Goal: Information Seeking & Learning: Learn about a topic

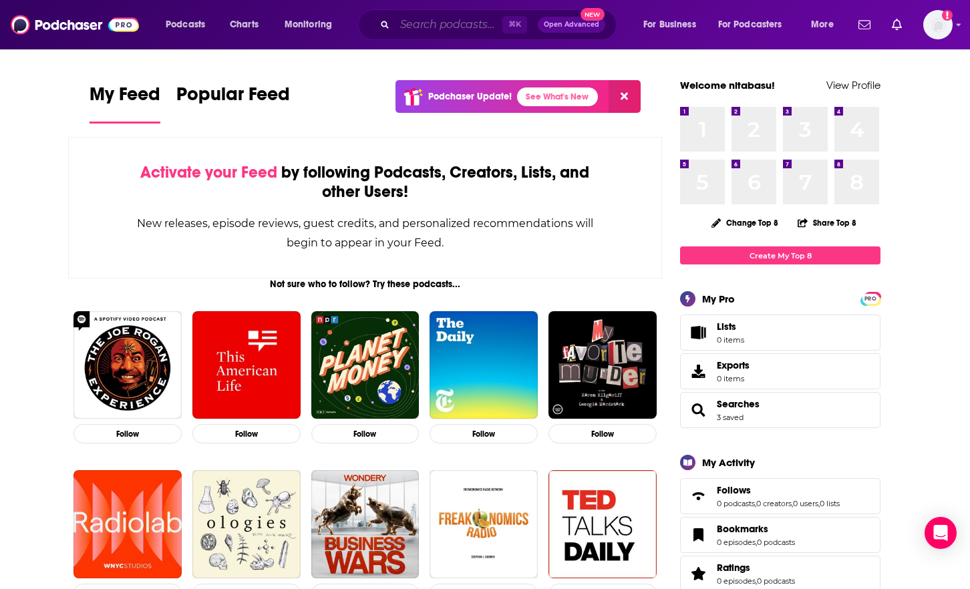
click at [424, 33] on input "Search podcasts, credits, & more..." at bounding box center [449, 24] width 108 height 21
paste input "BodyTalk"
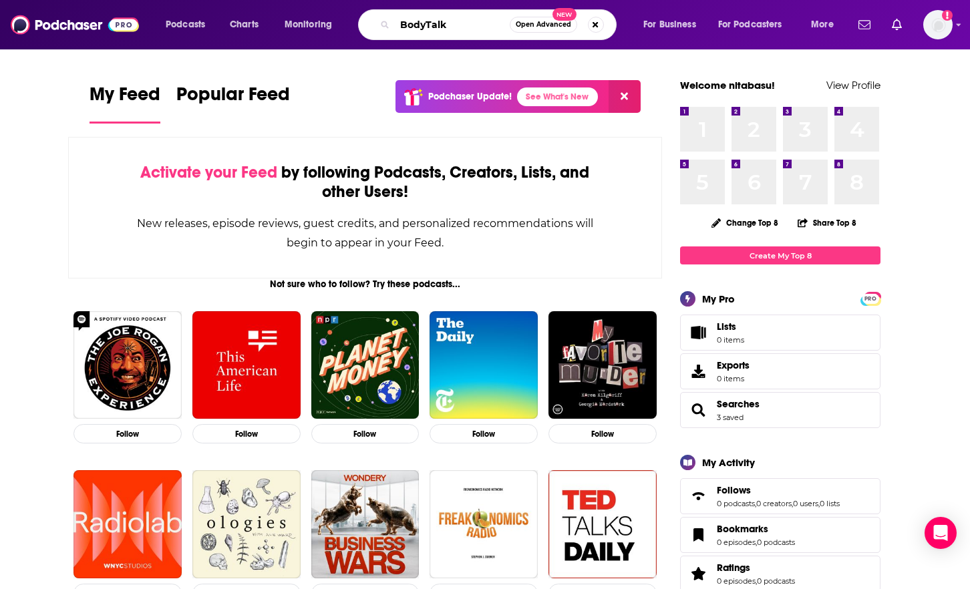
type input "BodyTalk"
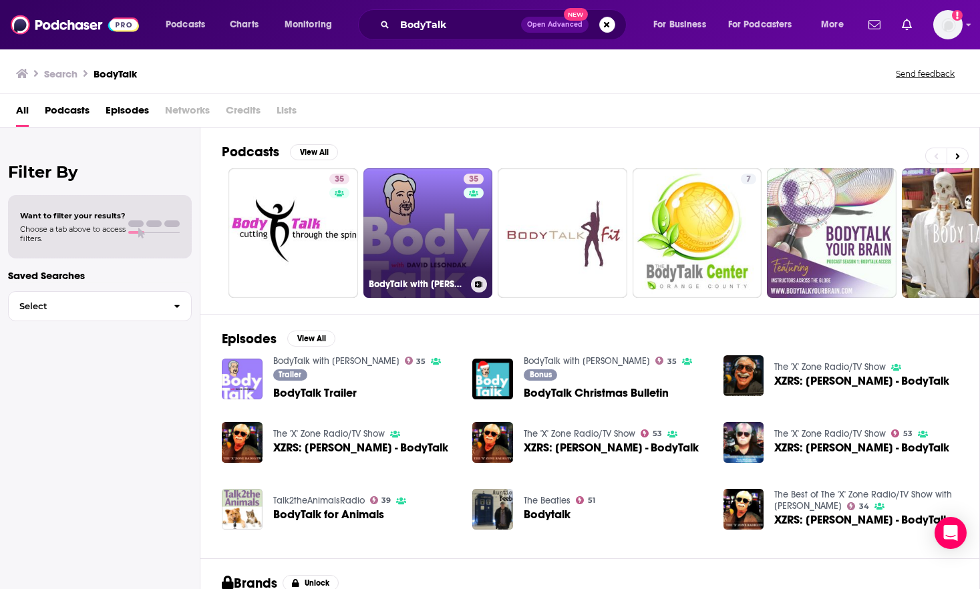
click at [425, 208] on link "35 BodyTalk with [PERSON_NAME]" at bounding box center [429, 233] width 130 height 130
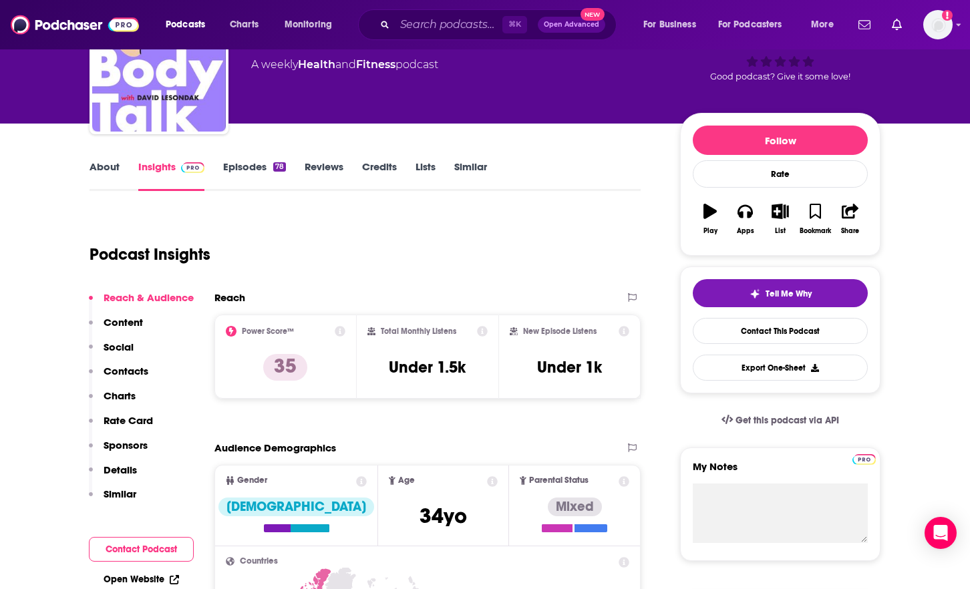
scroll to position [98, 0]
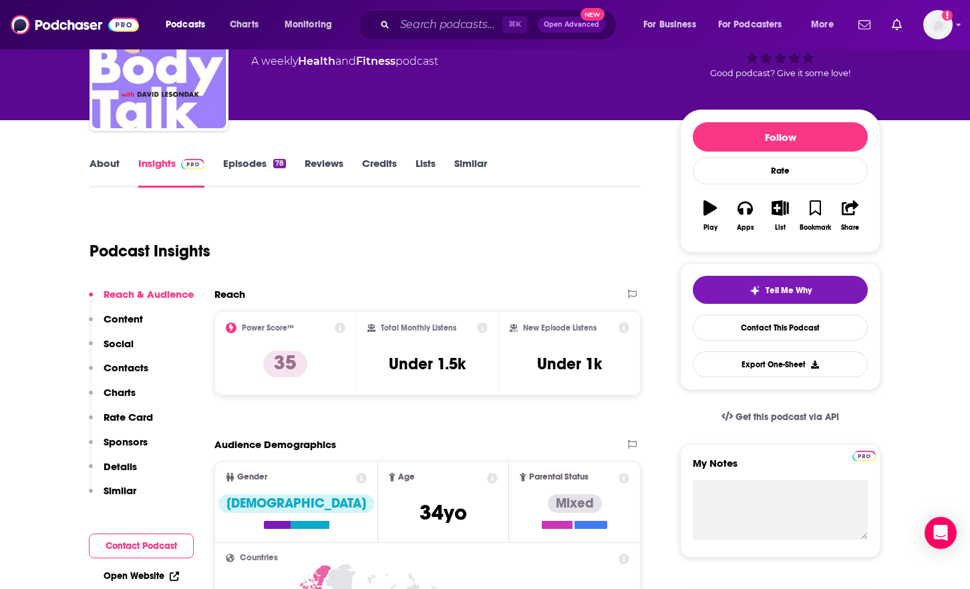
click at [340, 325] on icon at bounding box center [340, 328] width 11 height 11
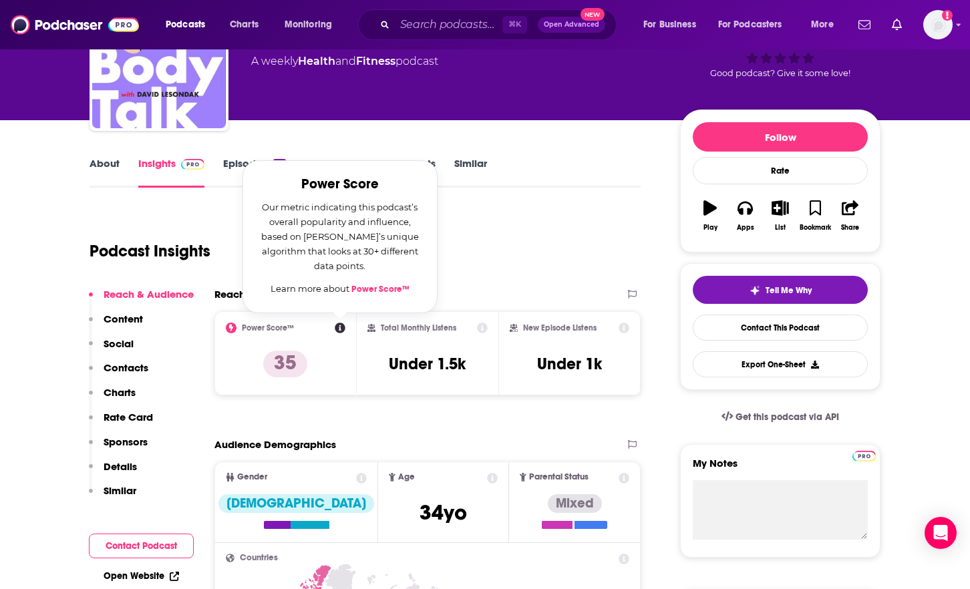
click at [491, 258] on div "Podcast Insights" at bounding box center [360, 243] width 541 height 68
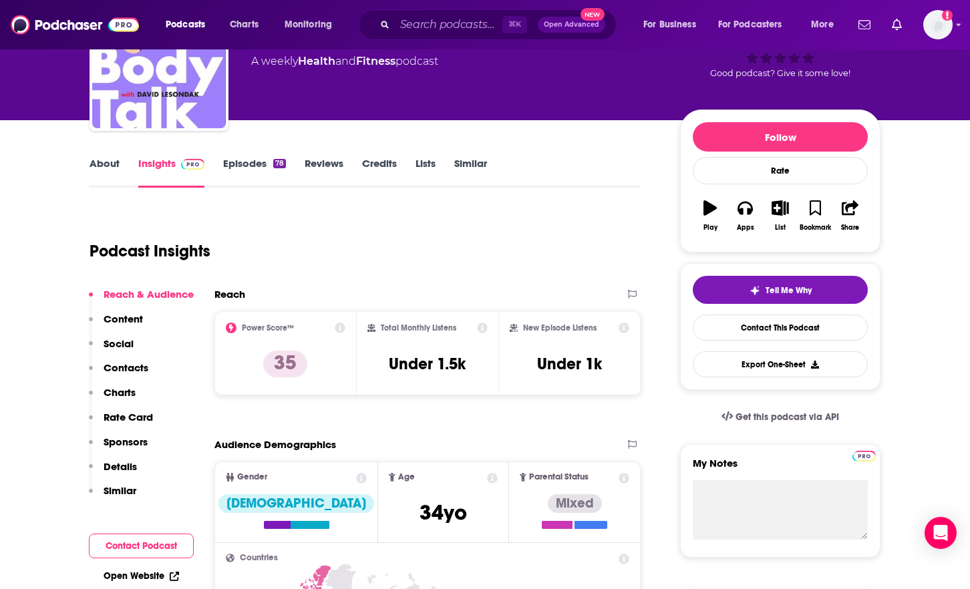
click at [339, 327] on icon at bounding box center [340, 328] width 11 height 11
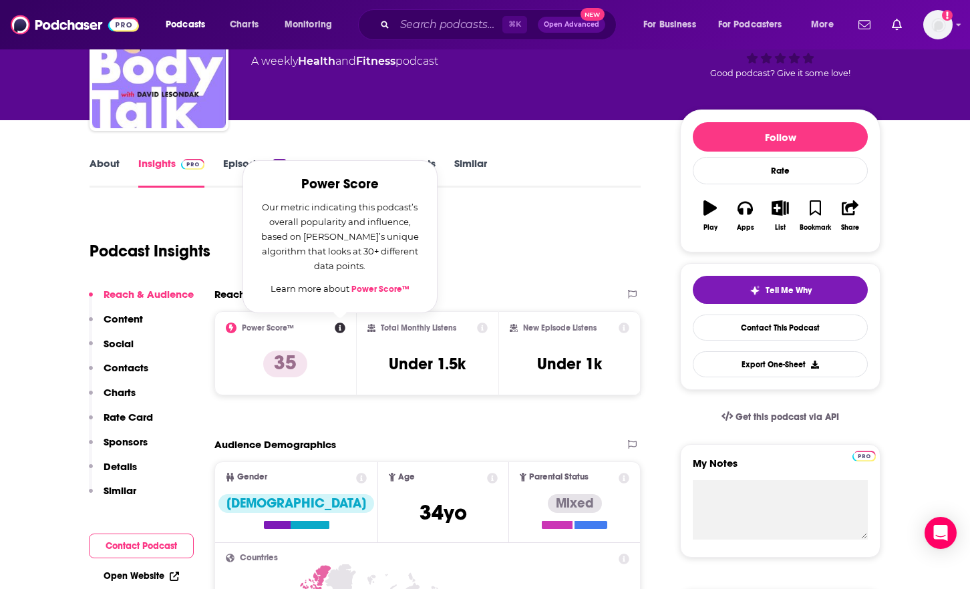
click at [555, 255] on div "Podcast Insights" at bounding box center [360, 243] width 541 height 68
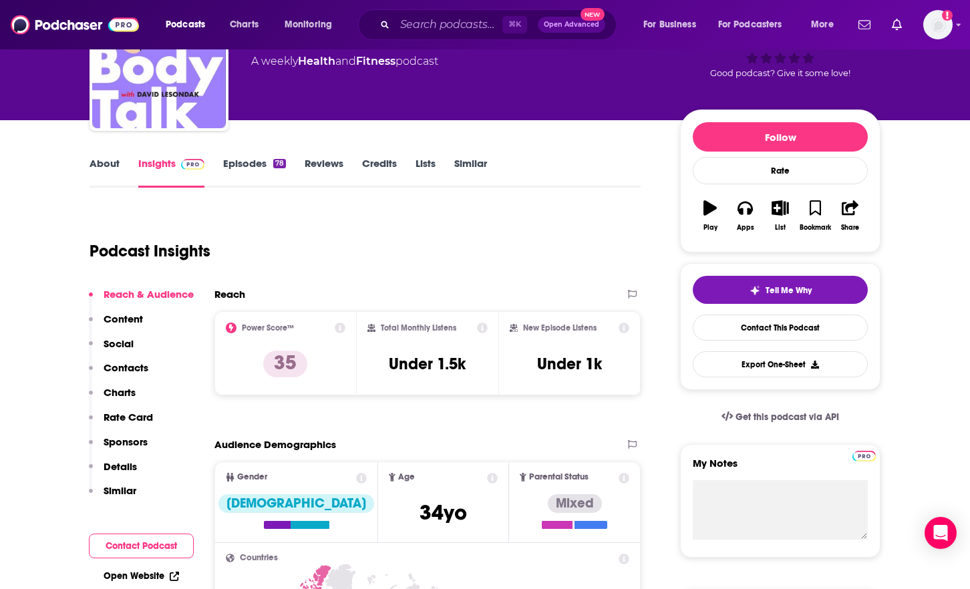
click at [608, 210] on div "Podcast Insights" at bounding box center [360, 243] width 541 height 68
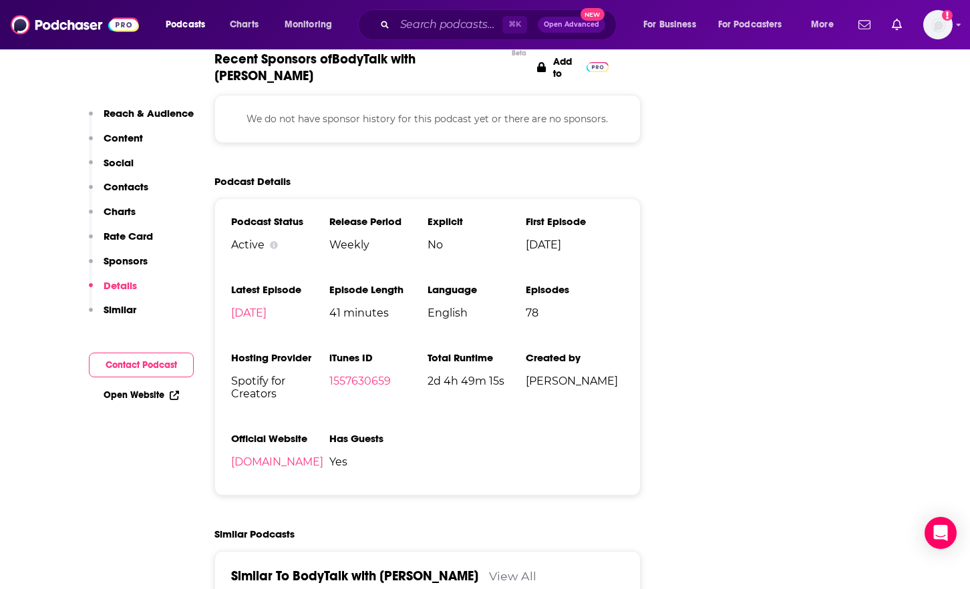
scroll to position [1534, 0]
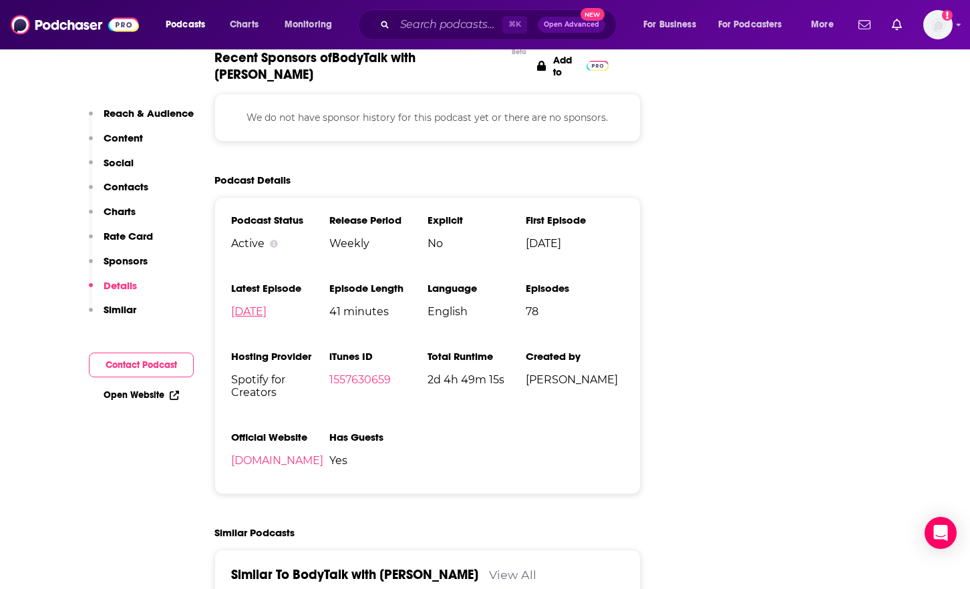
click at [267, 311] on link "[DATE]" at bounding box center [248, 311] width 35 height 13
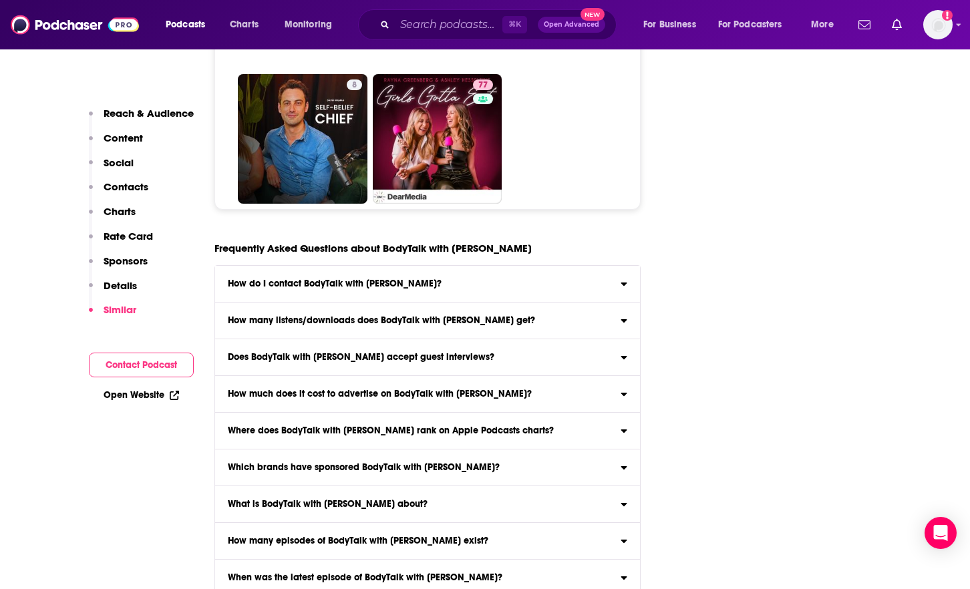
scroll to position [6030, 0]
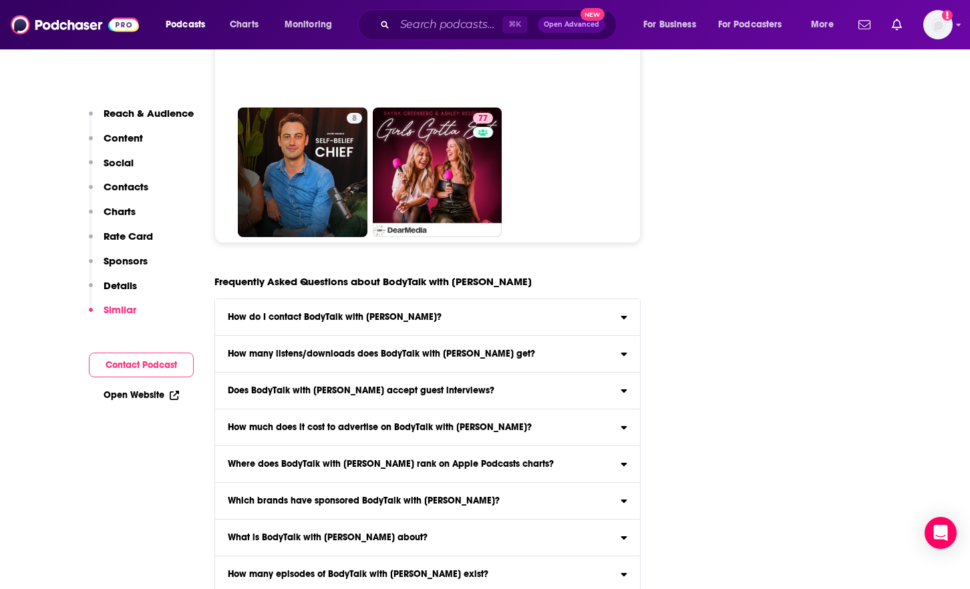
click at [125, 221] on button "Charts" at bounding box center [112, 217] width 47 height 25
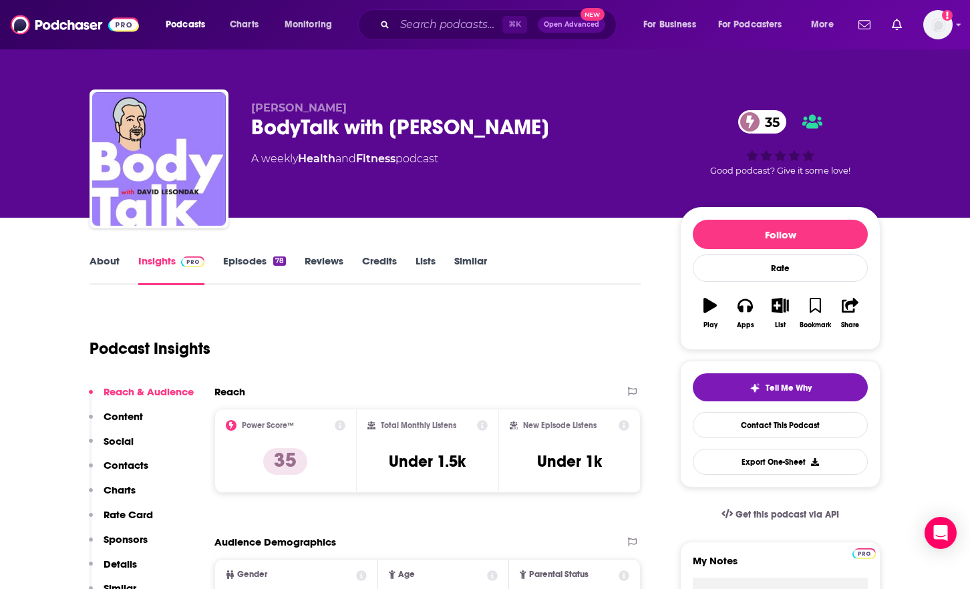
scroll to position [0, 0]
click at [264, 265] on link "Episodes 78" at bounding box center [254, 270] width 63 height 31
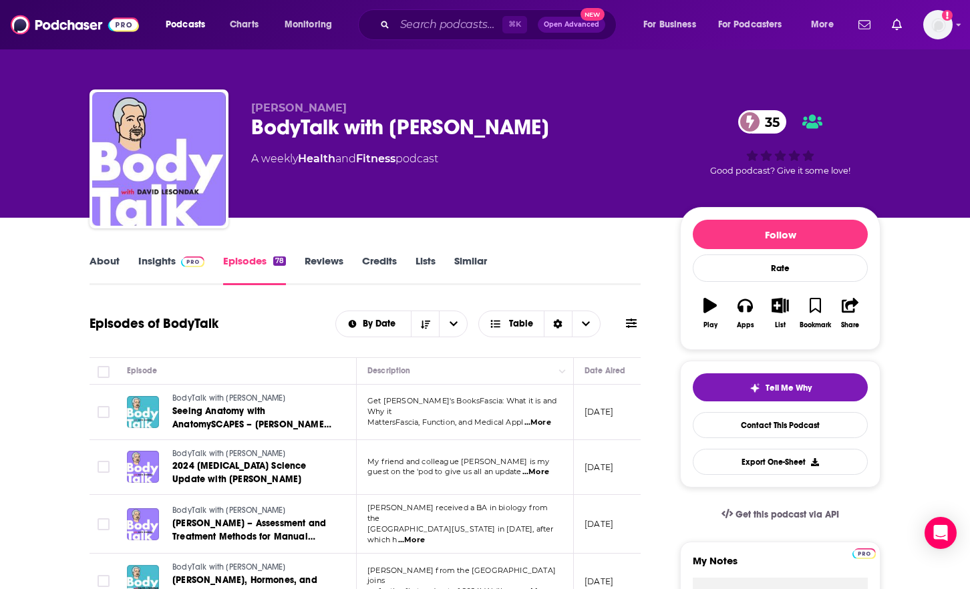
scroll to position [3, 0]
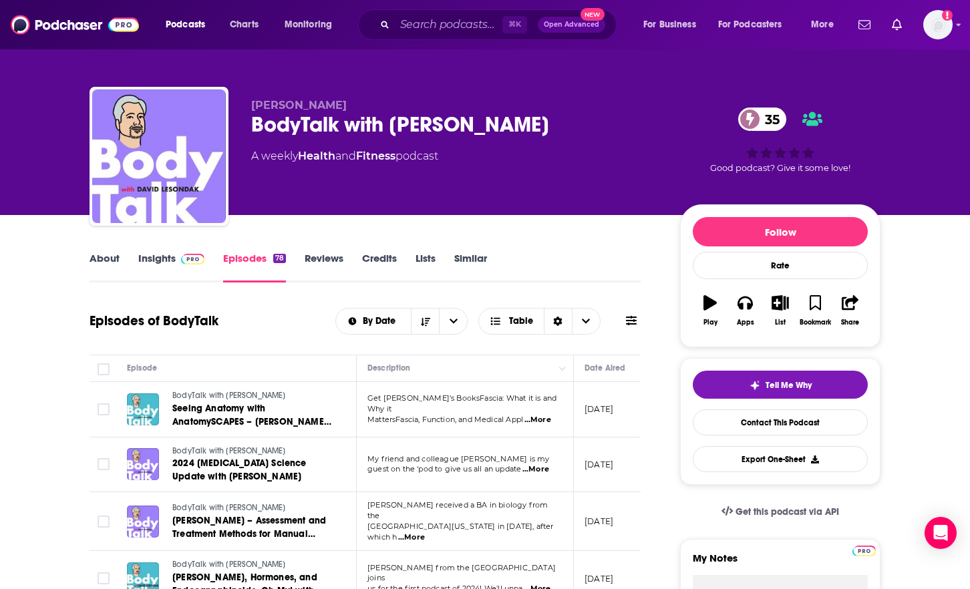
click at [549, 468] on span "...More" at bounding box center [536, 469] width 27 height 11
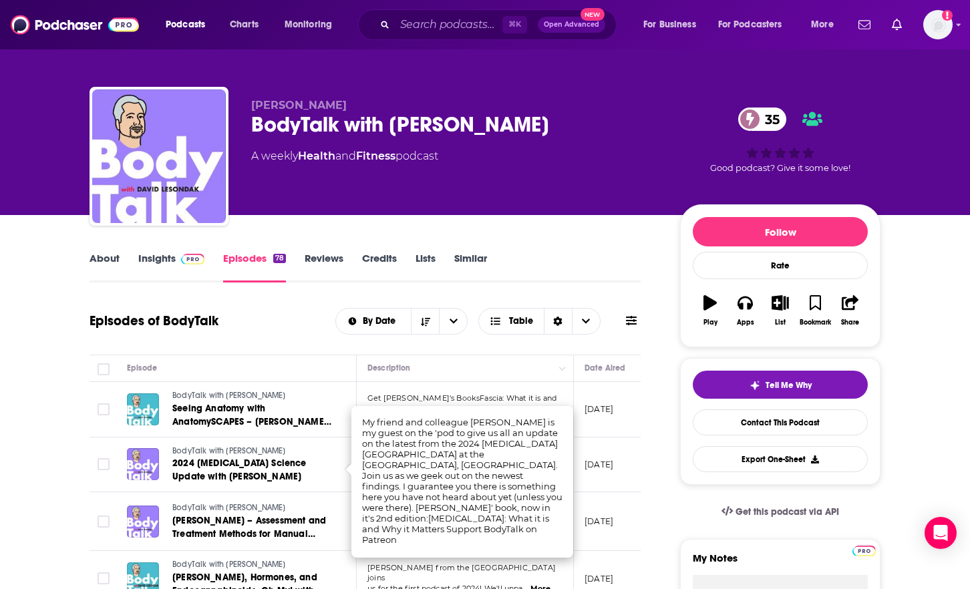
click at [624, 450] on td "[DATE]" at bounding box center [617, 465] width 87 height 55
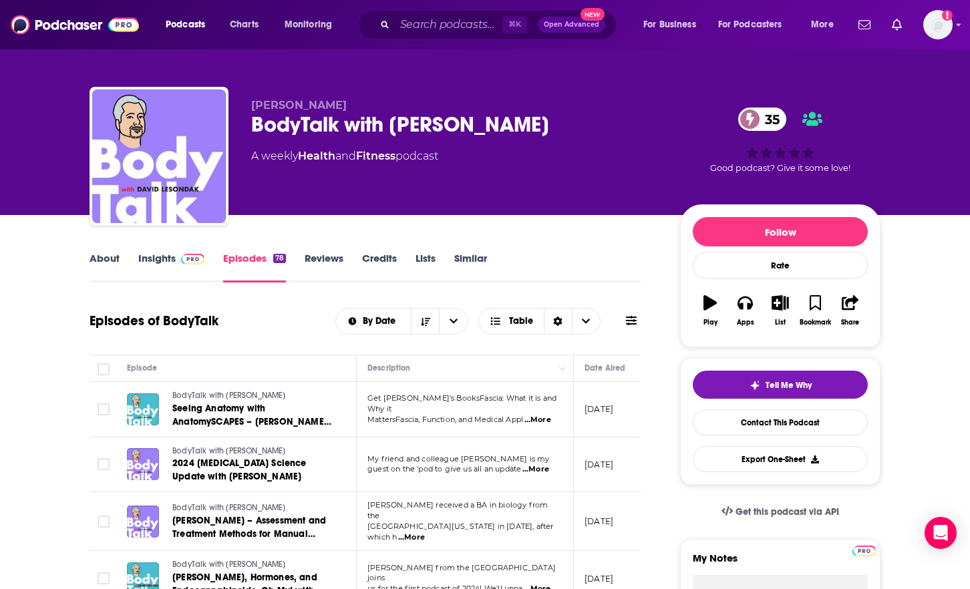
click at [541, 417] on span "...More" at bounding box center [538, 420] width 27 height 11
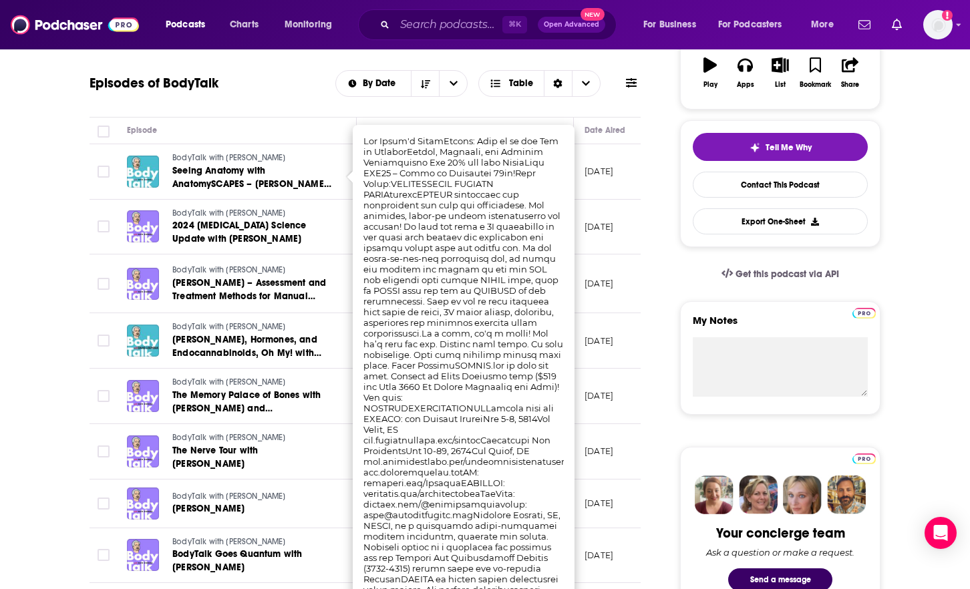
scroll to position [258, 0]
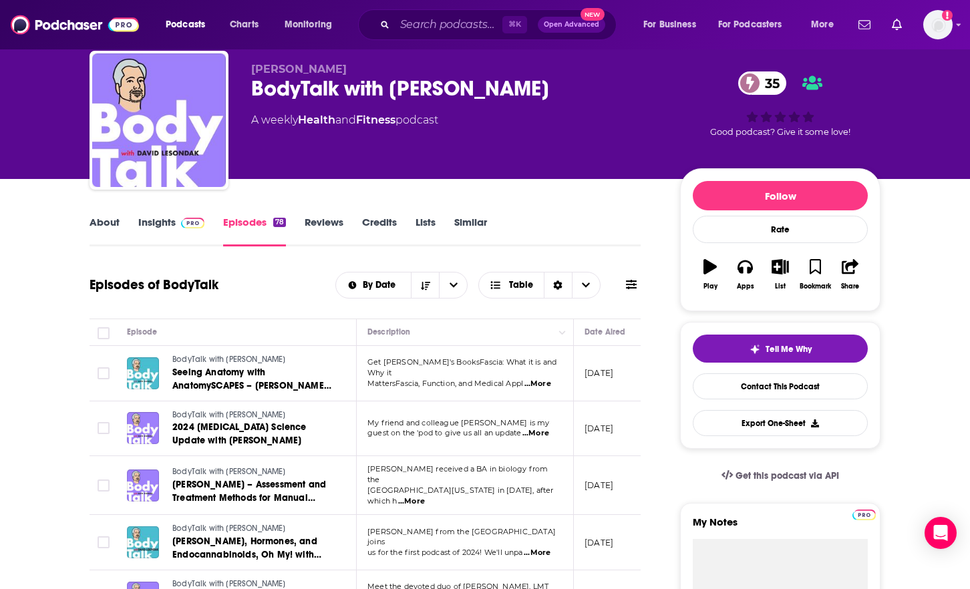
scroll to position [0, 15]
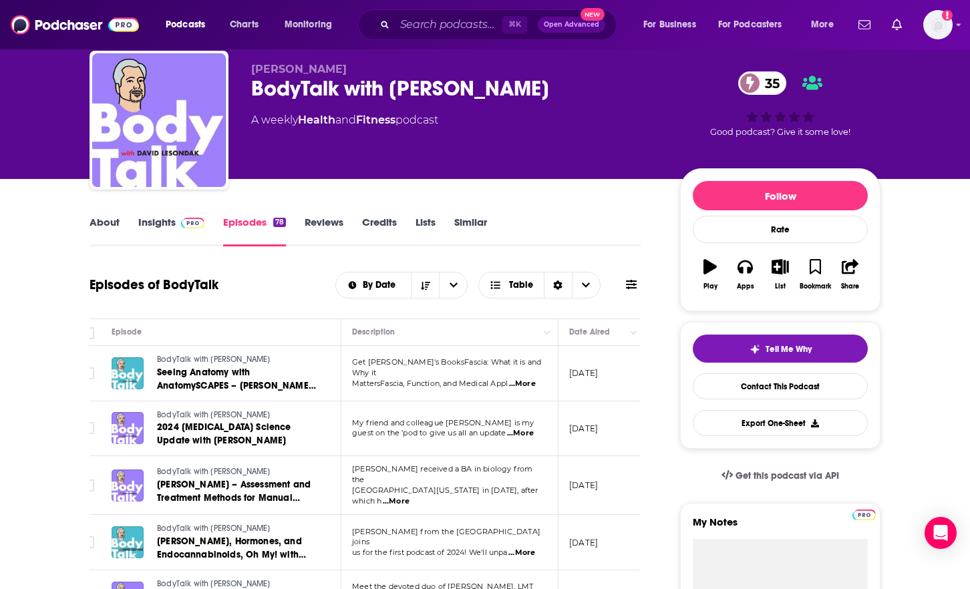
click at [526, 379] on span "...More" at bounding box center [522, 384] width 27 height 11
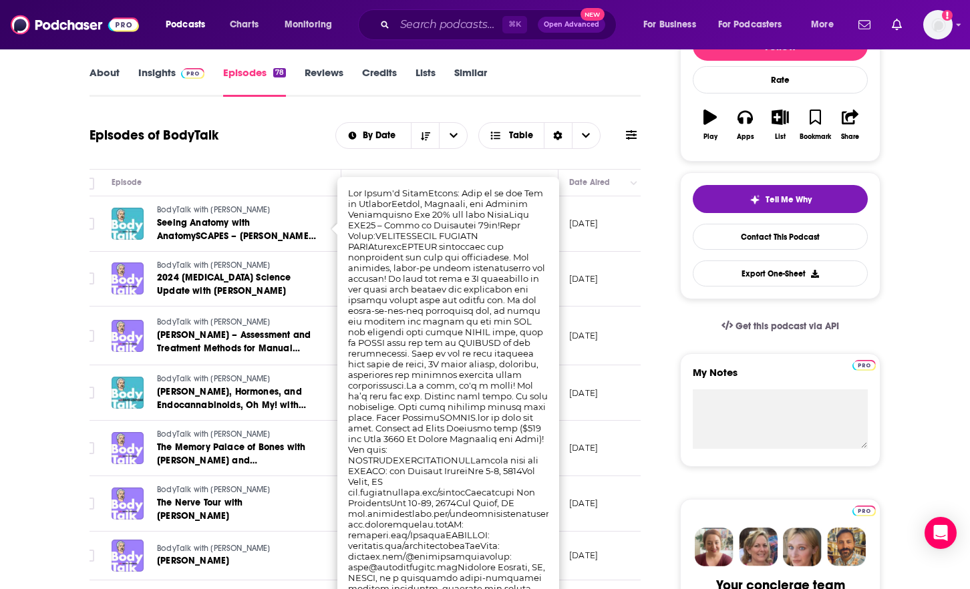
scroll to position [189, 0]
